Goal: Information Seeking & Learning: Learn about a topic

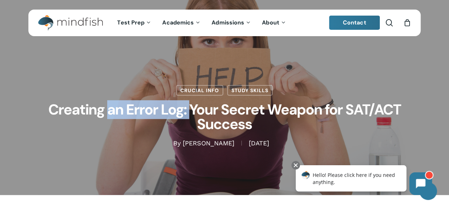
drag, startPoint x: 111, startPoint y: 113, endPoint x: 193, endPoint y: 110, distance: 81.6
click at [193, 110] on h1 "Creating an Error Log: Your Secret Weapon for SAT/ACT Success" at bounding box center [224, 117] width 355 height 43
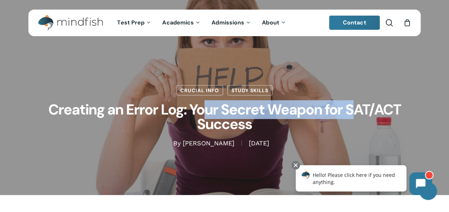
drag, startPoint x: 202, startPoint y: 110, endPoint x: 347, endPoint y: 111, distance: 144.7
click at [347, 111] on h1 "Creating an Error Log: Your Secret Weapon for SAT/ACT Success" at bounding box center [224, 117] width 355 height 43
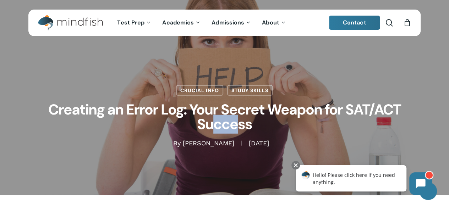
drag, startPoint x: 212, startPoint y: 127, endPoint x: 234, endPoint y: 123, distance: 22.6
click at [234, 123] on h1 "Creating an Error Log: Your Secret Weapon for SAT/ACT Success" at bounding box center [224, 117] width 355 height 43
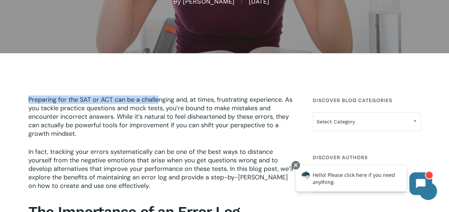
drag, startPoint x: 23, startPoint y: 102, endPoint x: 157, endPoint y: 94, distance: 134.3
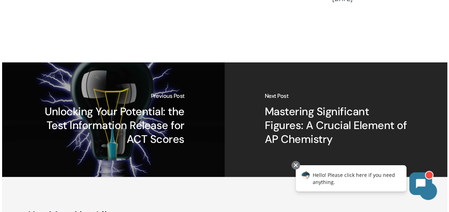
scroll to position [1525, 0]
